Goal: Information Seeking & Learning: Learn about a topic

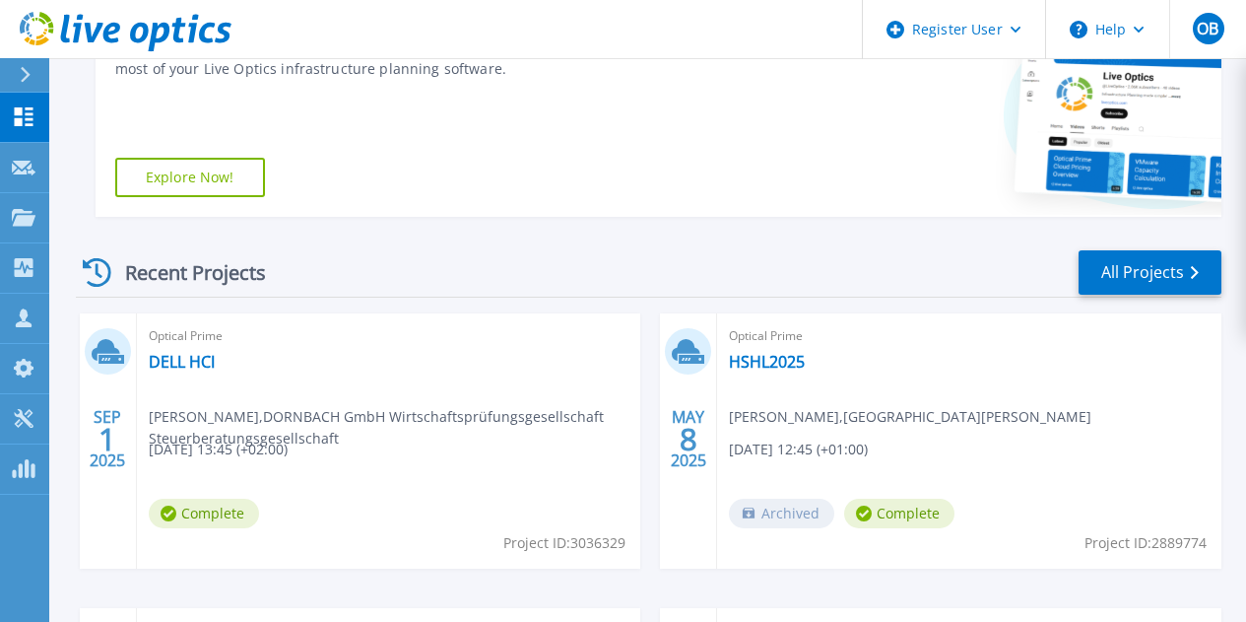
scroll to position [385, 0]
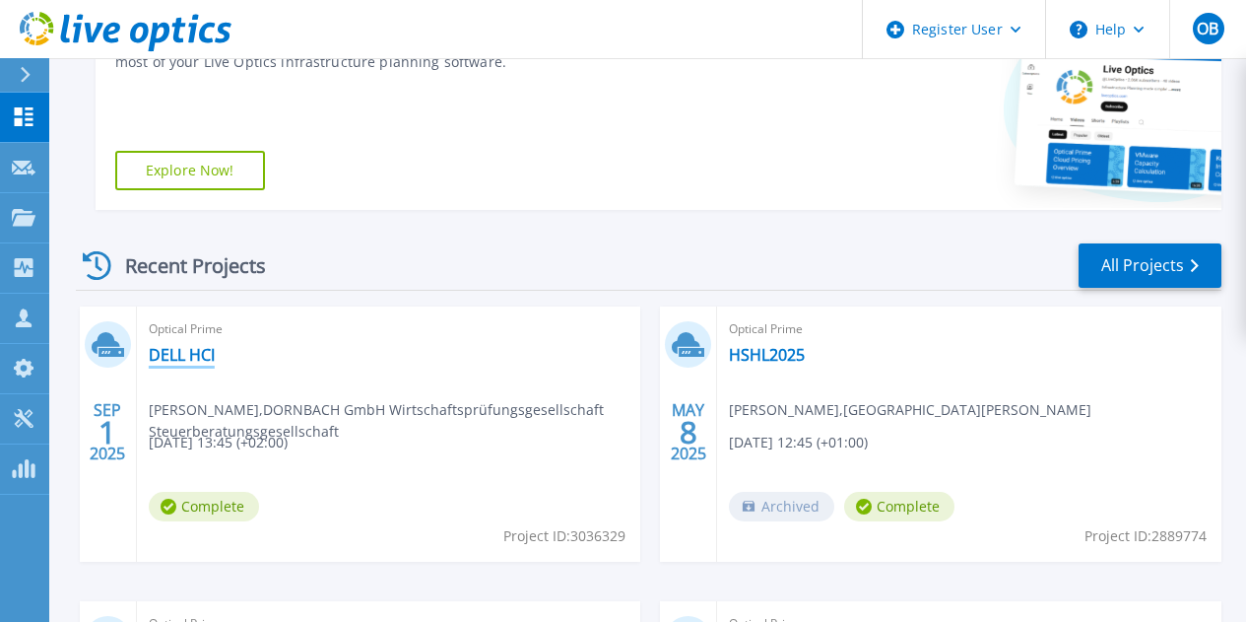
click at [198, 359] on link "DELL HCI" at bounding box center [182, 355] width 66 height 20
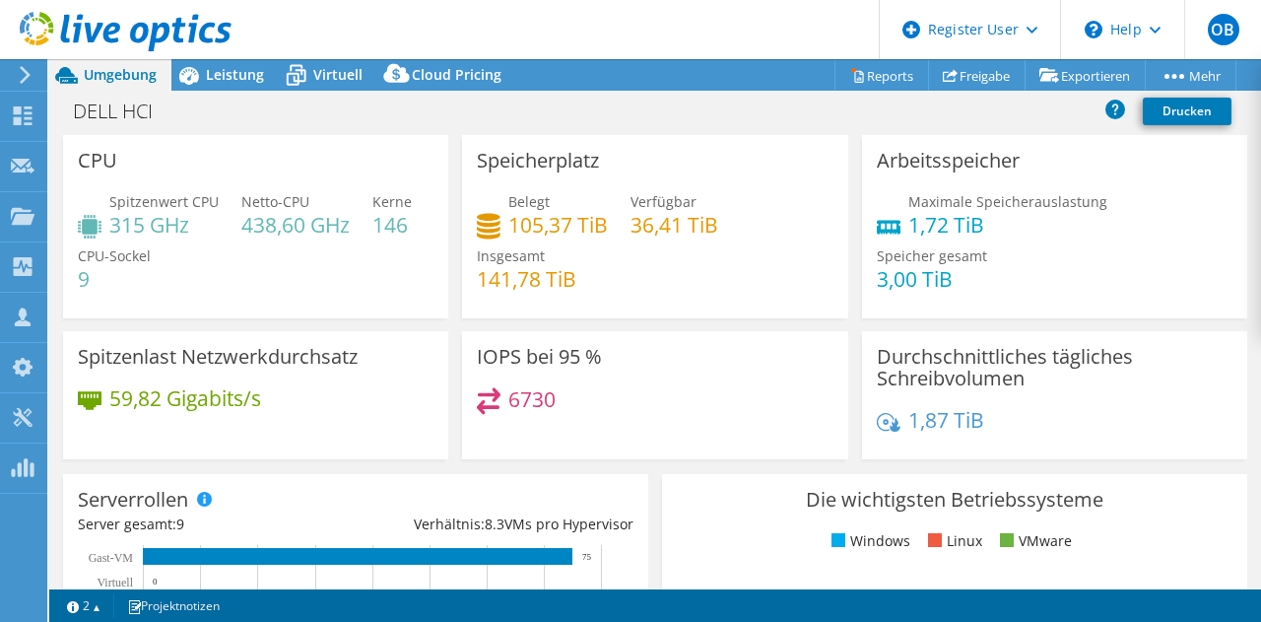
click at [731, 432] on div "IOPS bei 95 % 6730" at bounding box center [654, 395] width 385 height 128
click at [212, 89] on div "Leistung" at bounding box center [224, 75] width 107 height 32
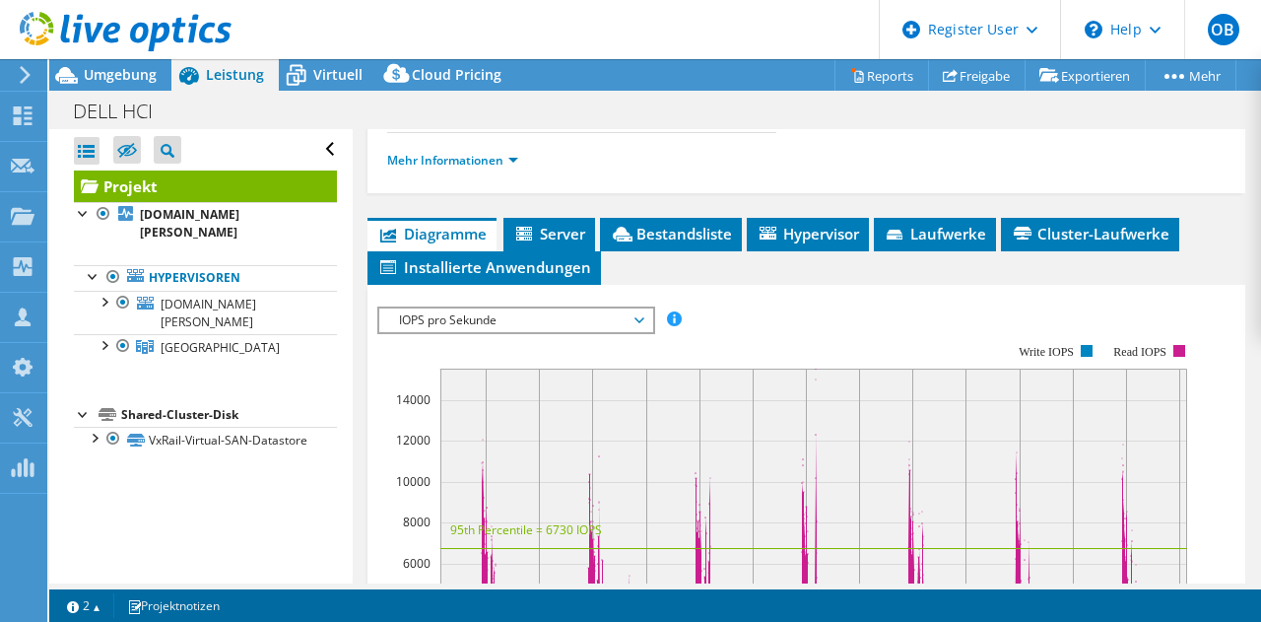
scroll to position [460, 0]
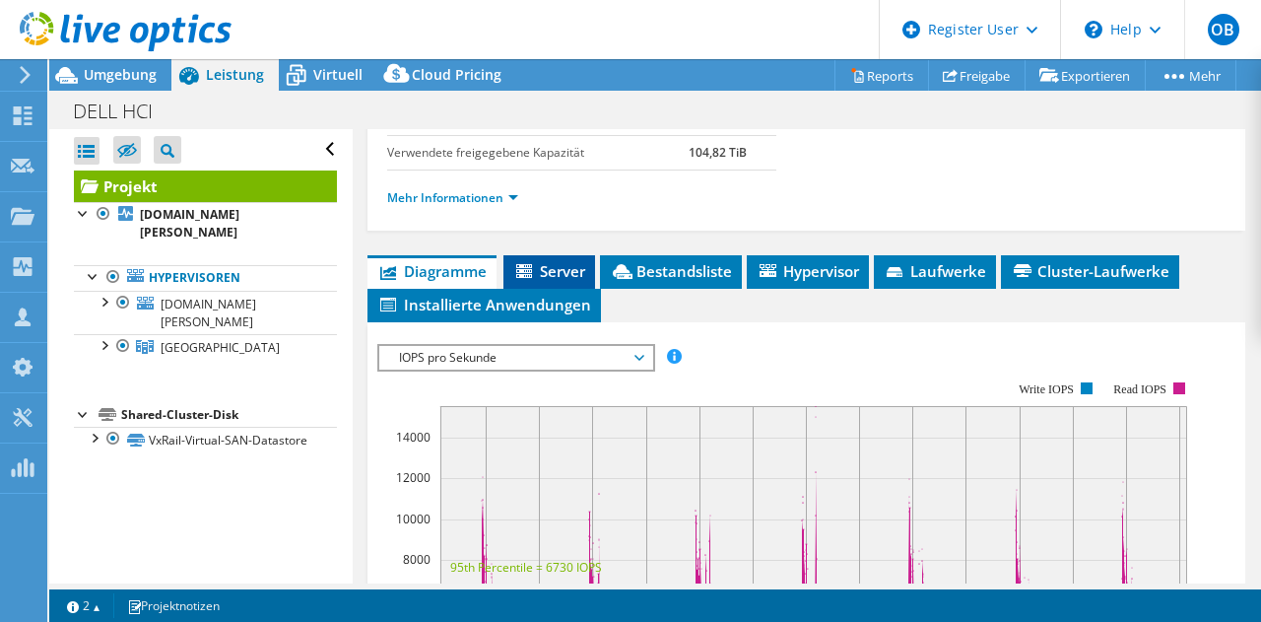
click at [551, 272] on span "Server" at bounding box center [549, 271] width 72 height 20
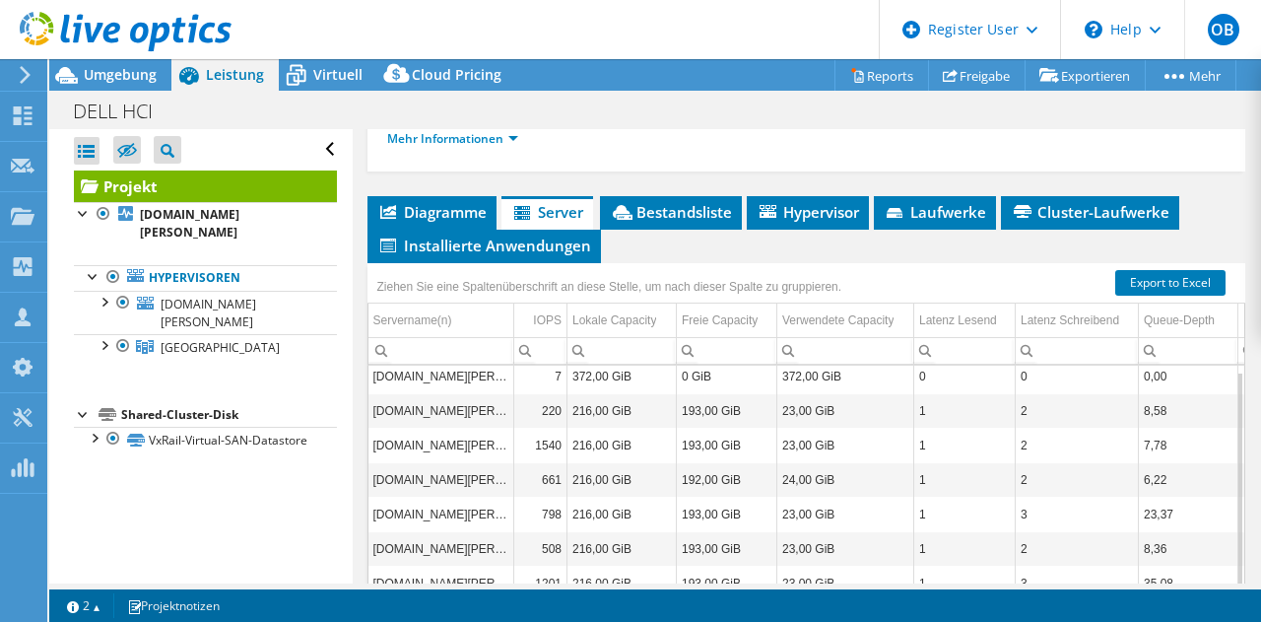
scroll to position [0, 0]
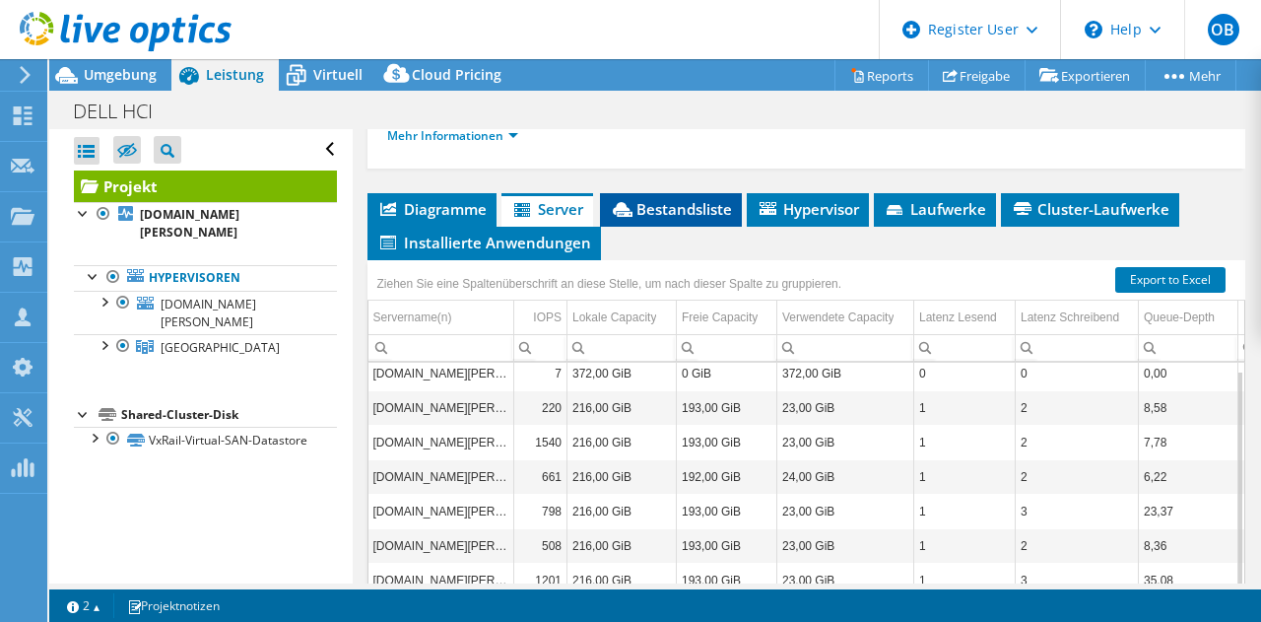
click at [645, 209] on span "Bestandsliste" at bounding box center [671, 209] width 122 height 20
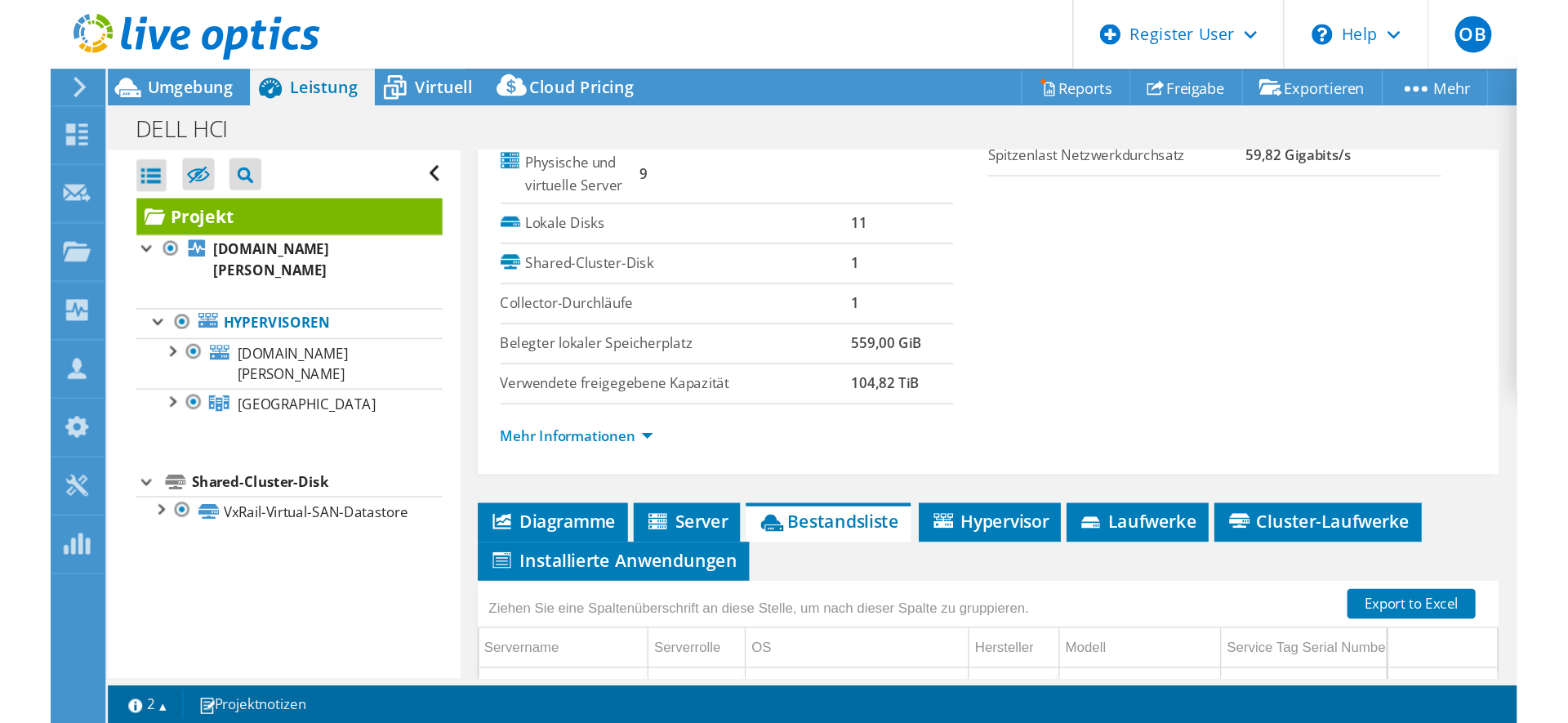
scroll to position [216, 0]
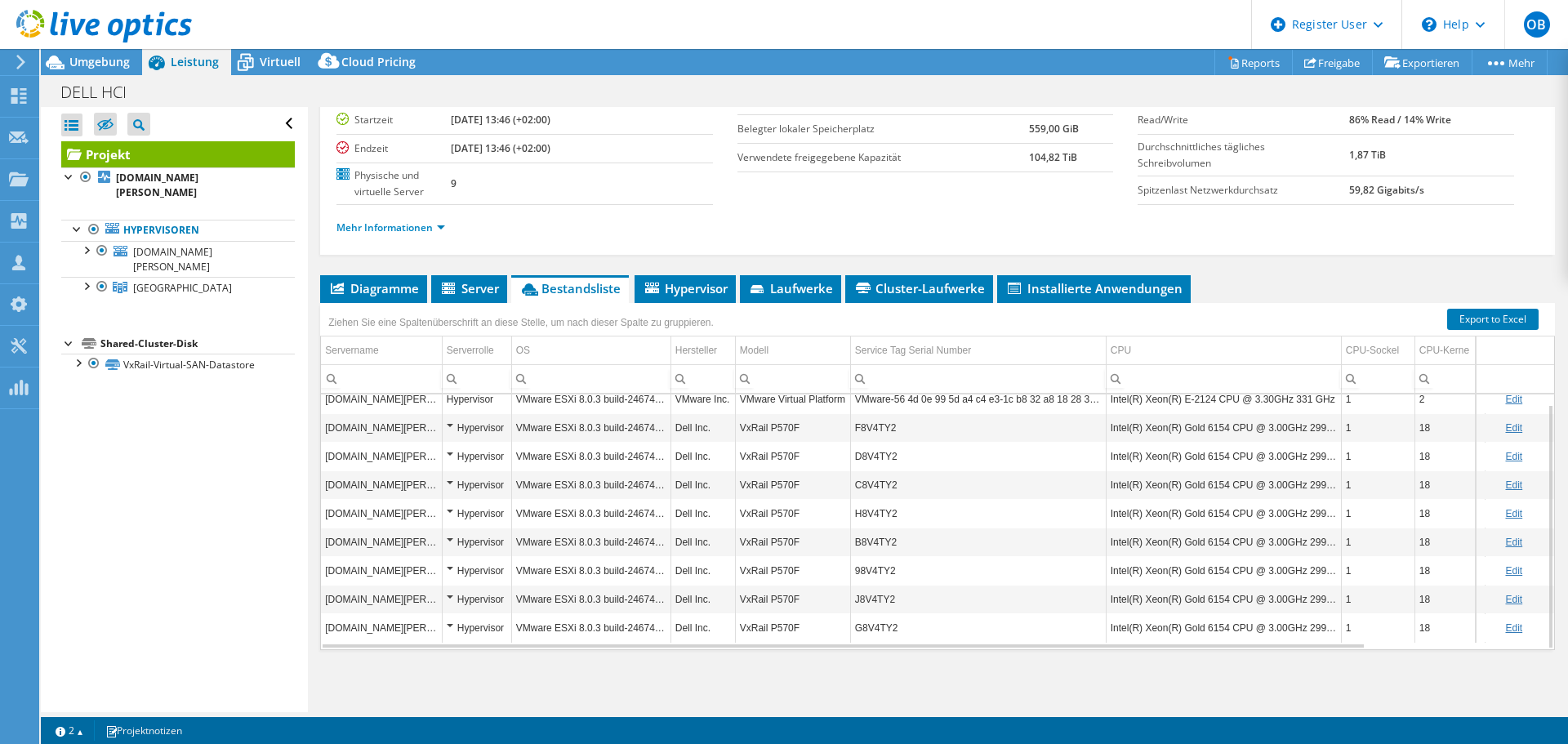
scroll to position [155, 0]
click at [101, 64] on span "Umgebung" at bounding box center [99, 61] width 60 height 16
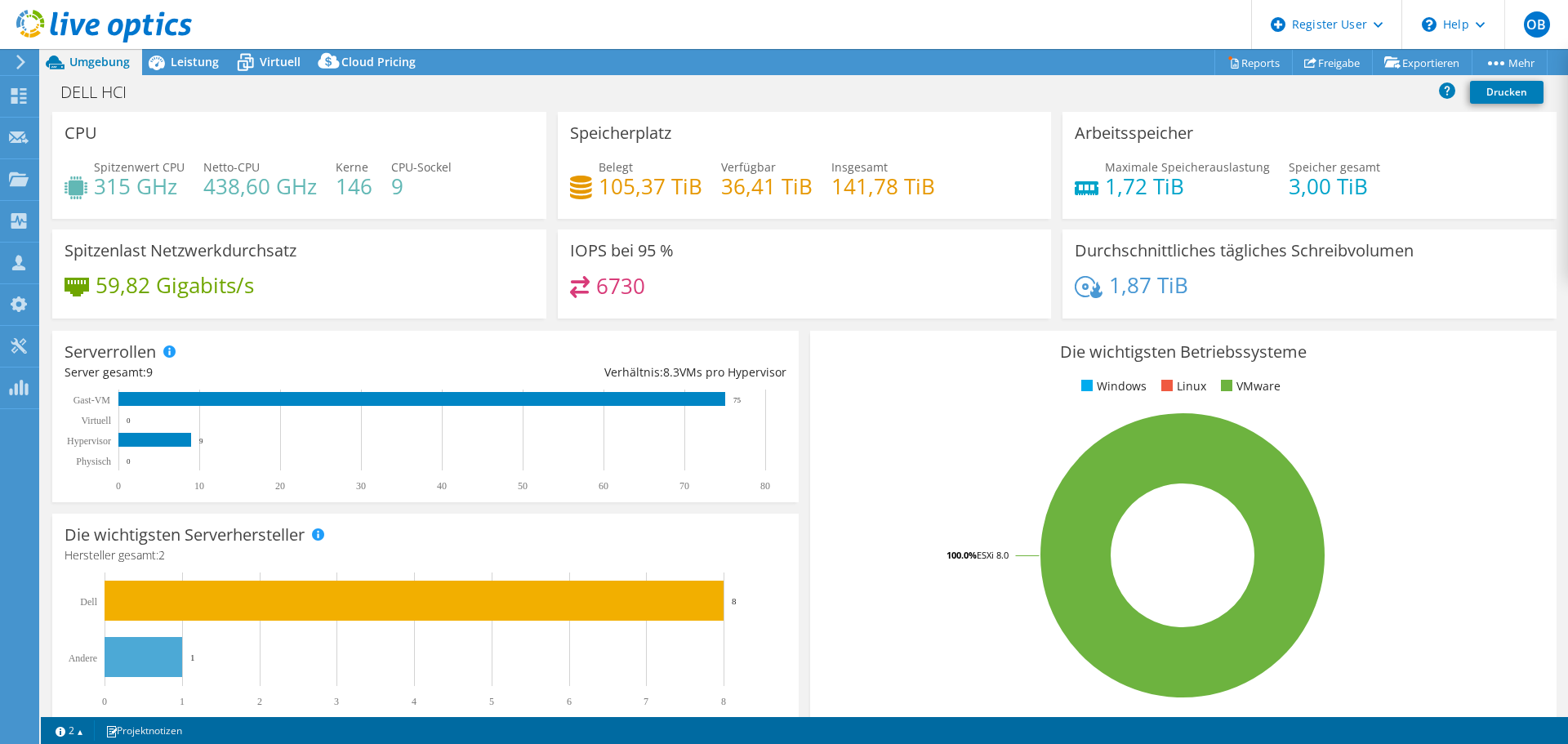
click at [219, 63] on div "Leistung" at bounding box center [186, 62] width 89 height 27
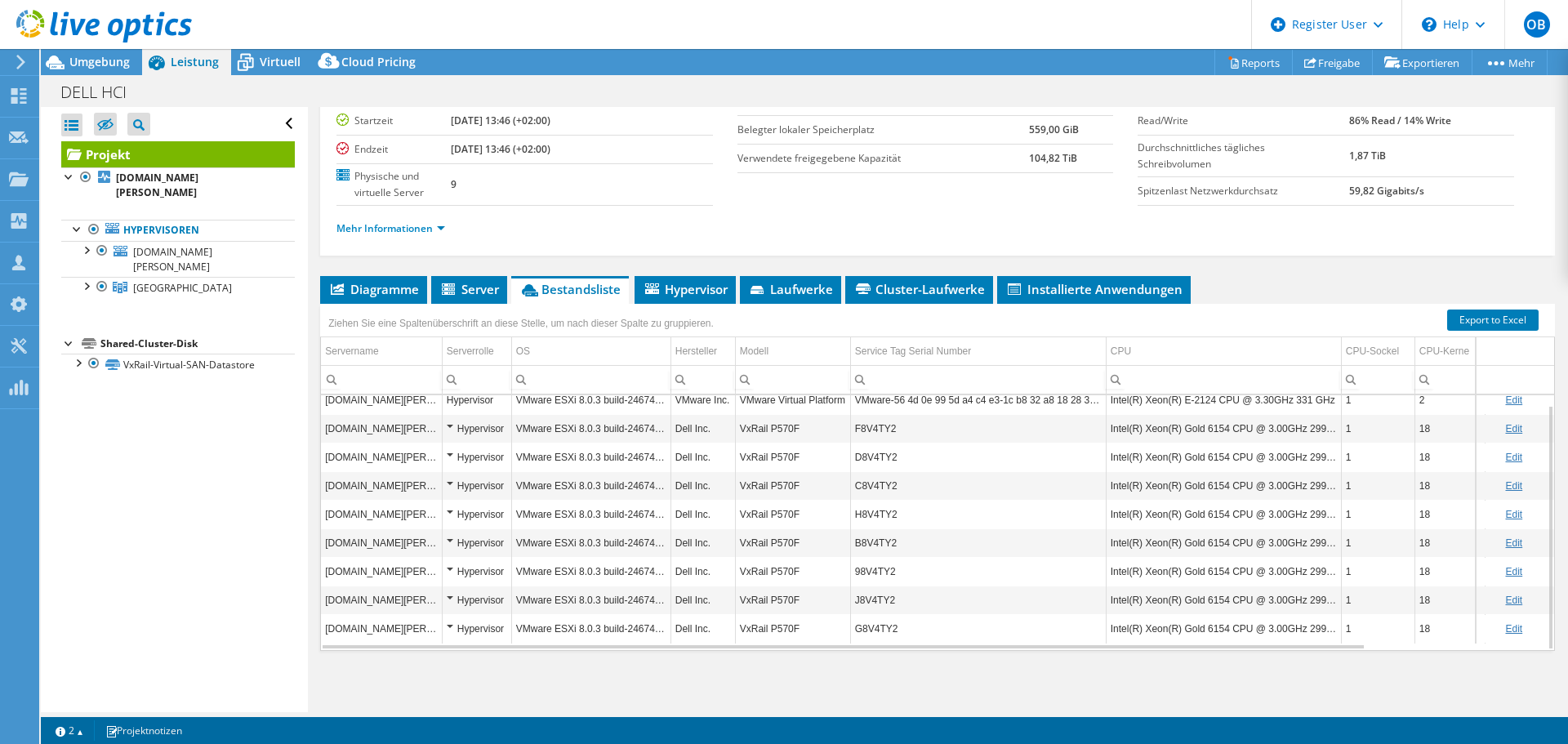
scroll to position [10, 0]
